Goal: Information Seeking & Learning: Find specific fact

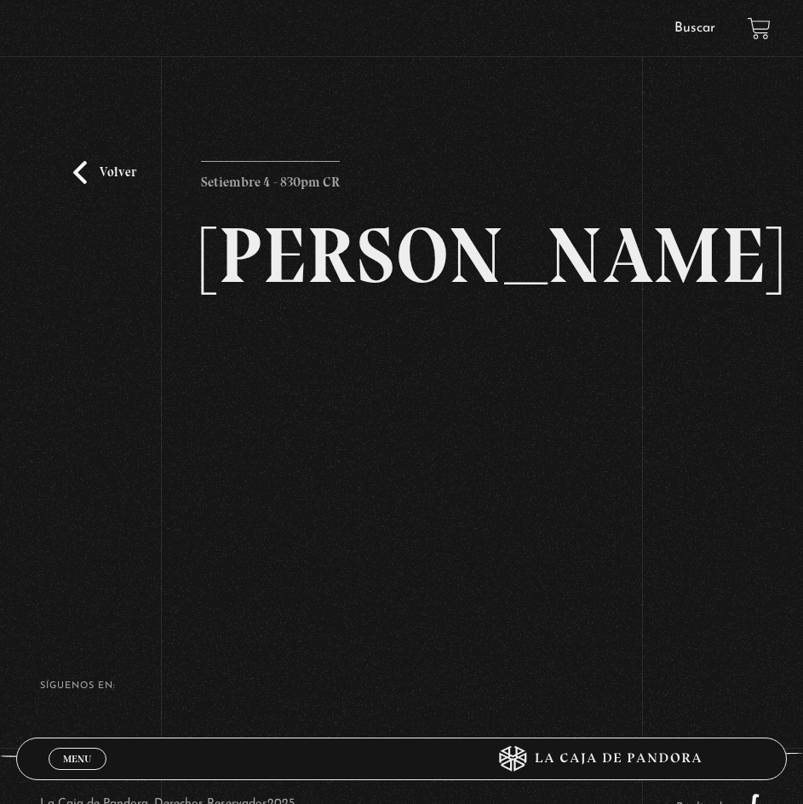
click at [91, 170] on link "Volver" at bounding box center [104, 172] width 63 height 23
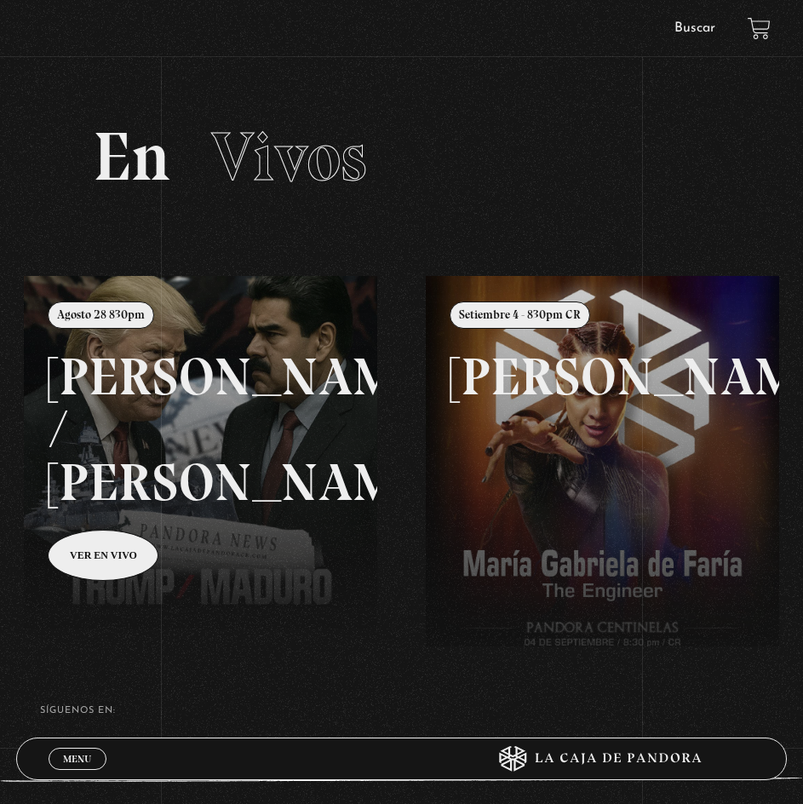
click at [709, 35] on li "Buscar" at bounding box center [695, 28] width 72 height 25
click at [689, 31] on link "Buscar" at bounding box center [695, 28] width 41 height 14
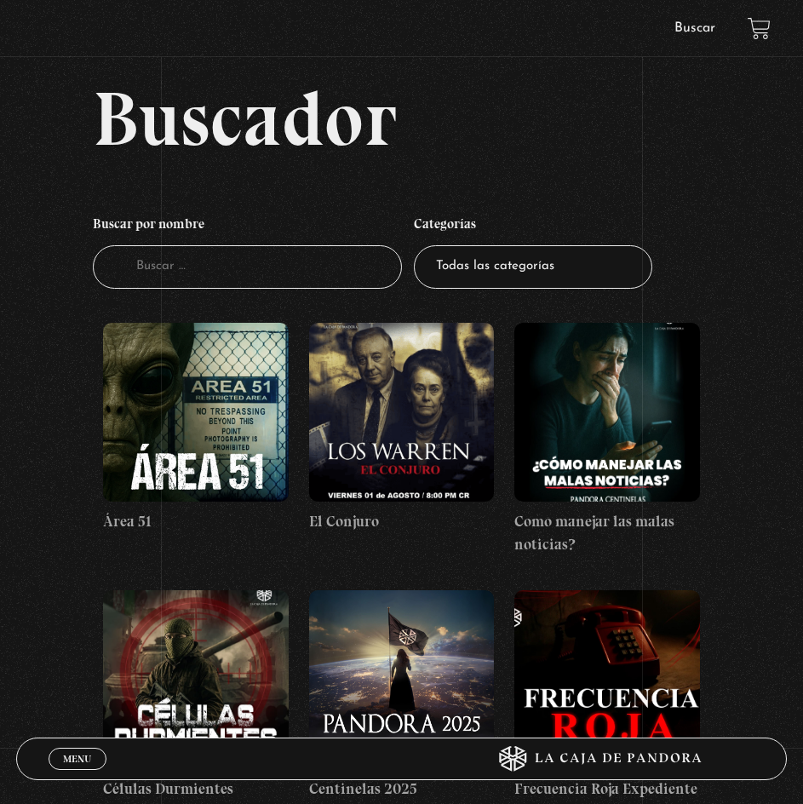
drag, startPoint x: 233, startPoint y: 269, endPoint x: 276, endPoint y: 270, distance: 43.5
click at [233, 269] on input "Buscador" at bounding box center [247, 266] width 308 height 43
click at [257, 278] on input "Buscador" at bounding box center [247, 266] width 308 height 43
type input "dala"
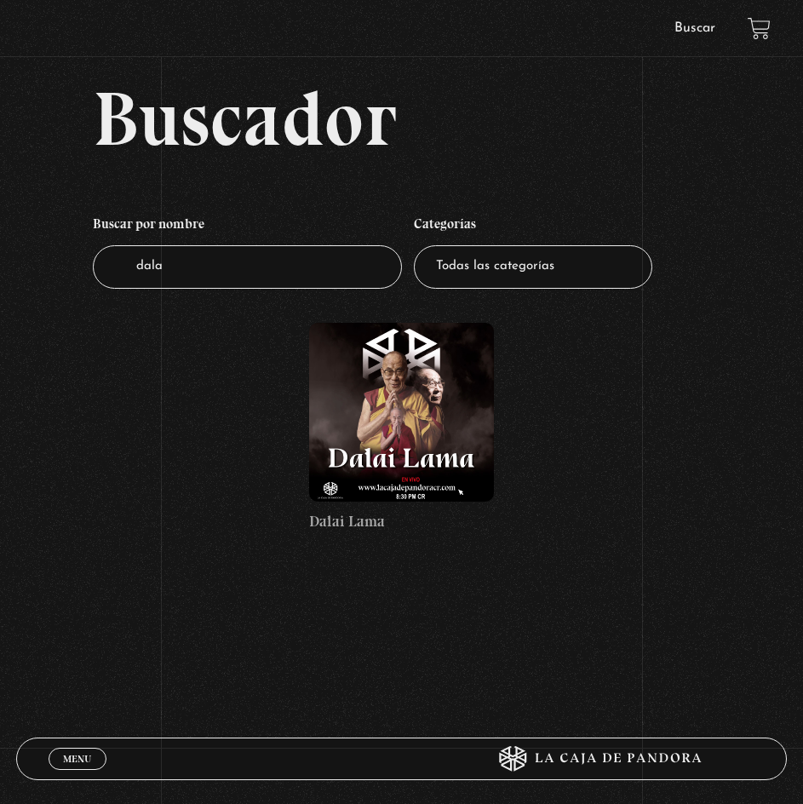
click at [403, 423] on figure at bounding box center [401, 412] width 185 height 179
